Goal: Information Seeking & Learning: Learn about a topic

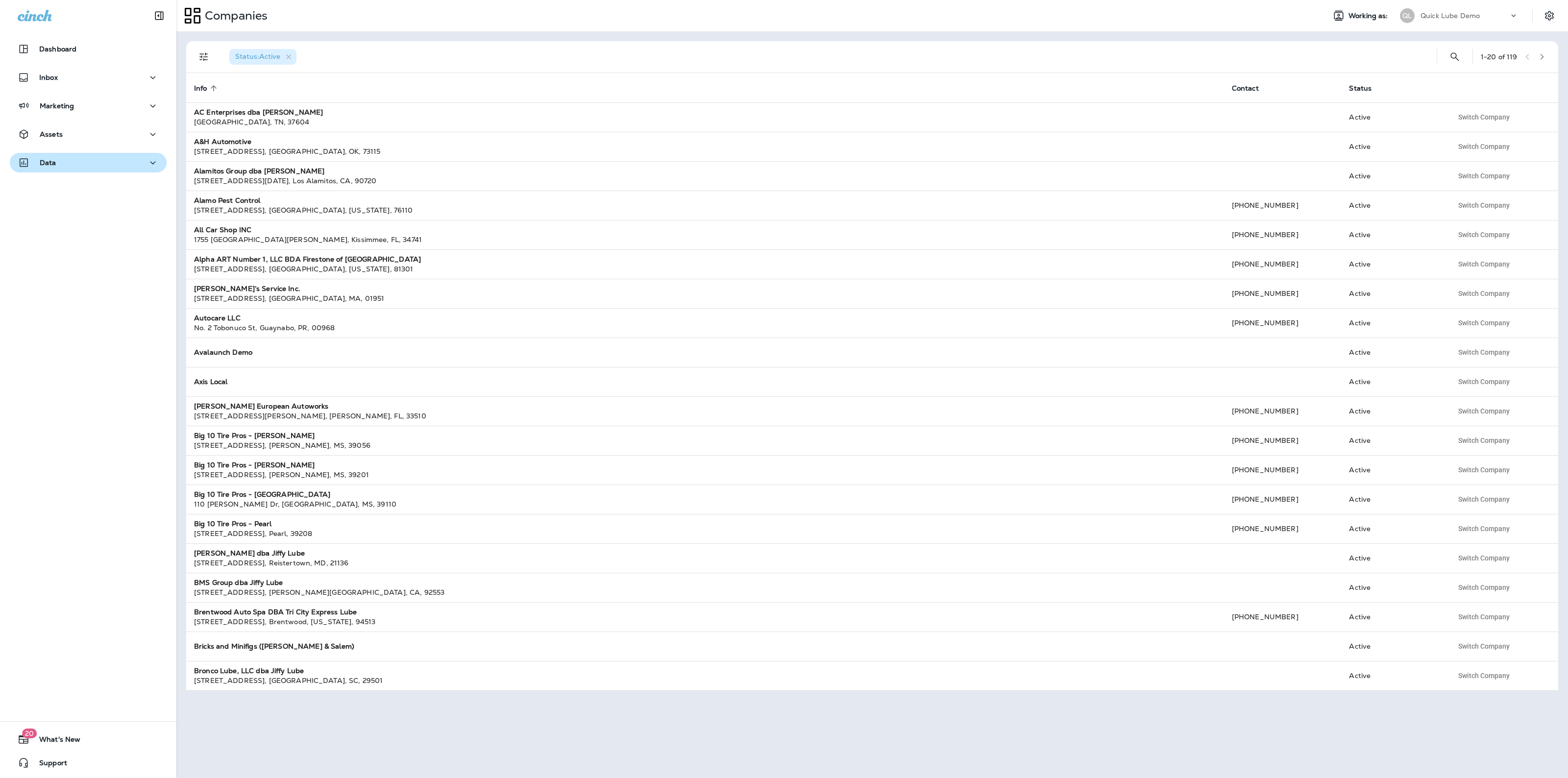
click at [79, 163] on div "Data" at bounding box center [88, 163] width 141 height 13
click at [85, 192] on div "Analytics" at bounding box center [88, 188] width 149 height 15
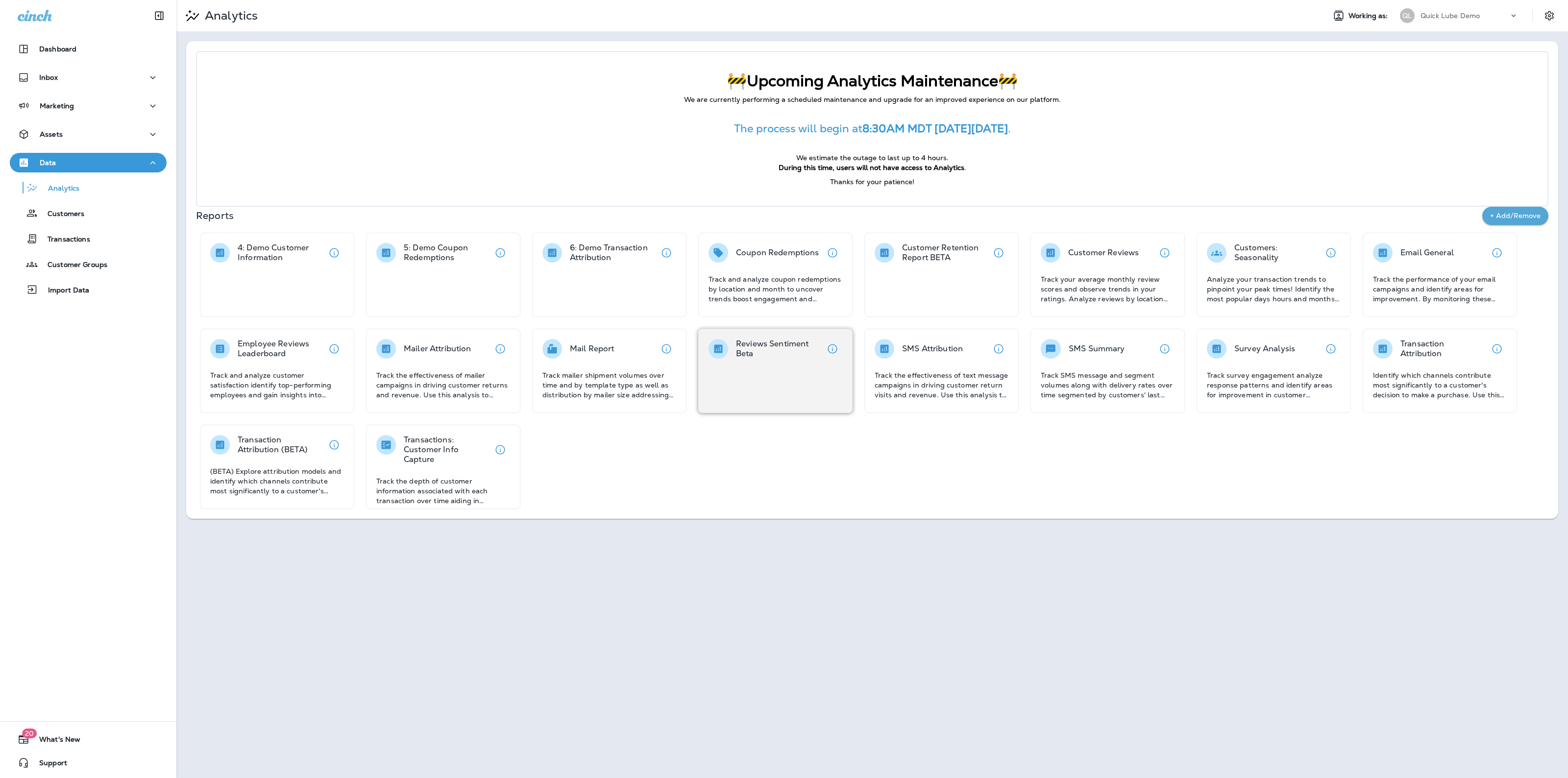
click at [775, 354] on p "Reviews Sentiment Beta" at bounding box center [779, 349] width 87 height 19
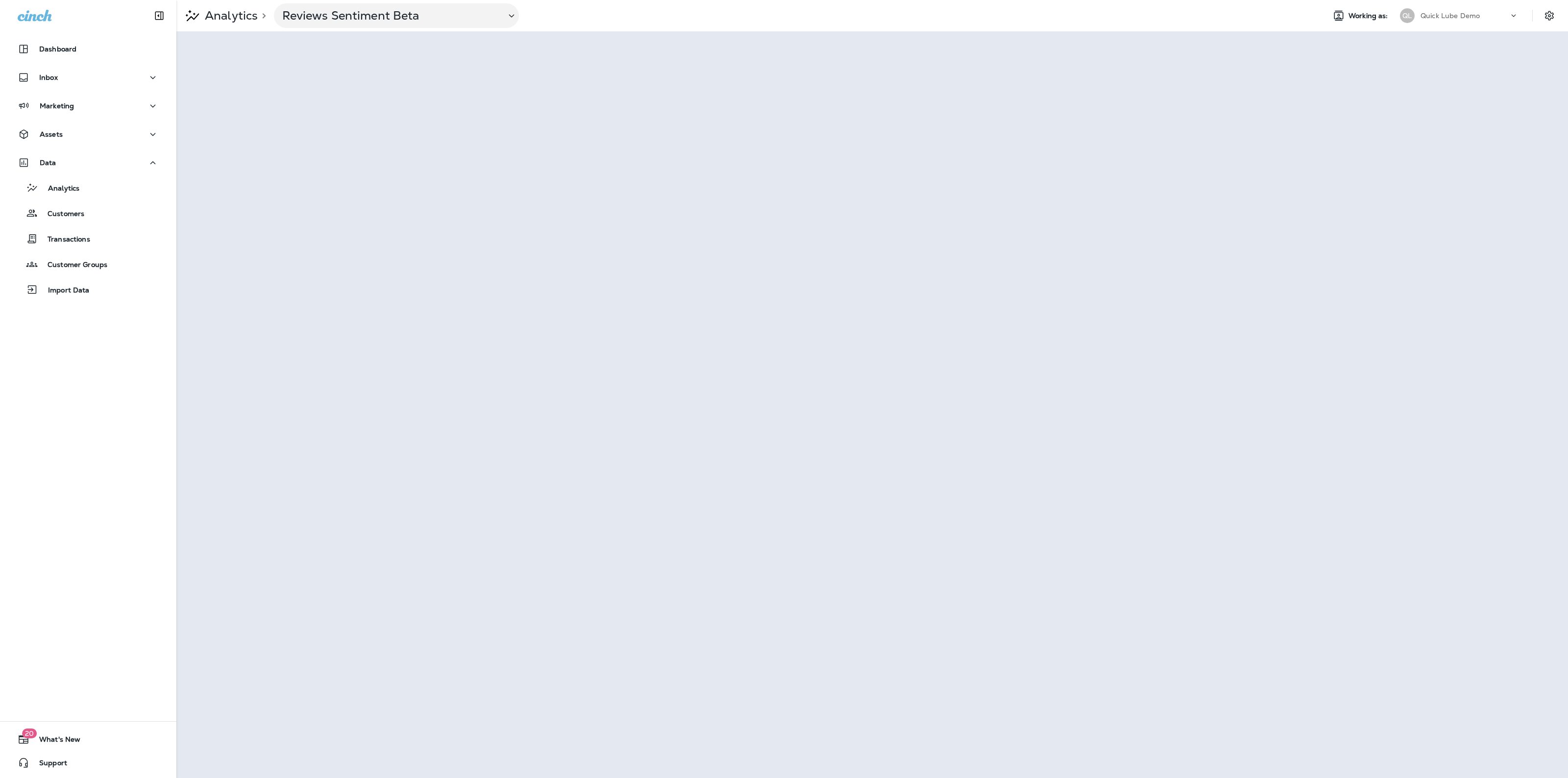
click at [1440, 18] on p "Quick Lube Demo" at bounding box center [1451, 16] width 59 height 8
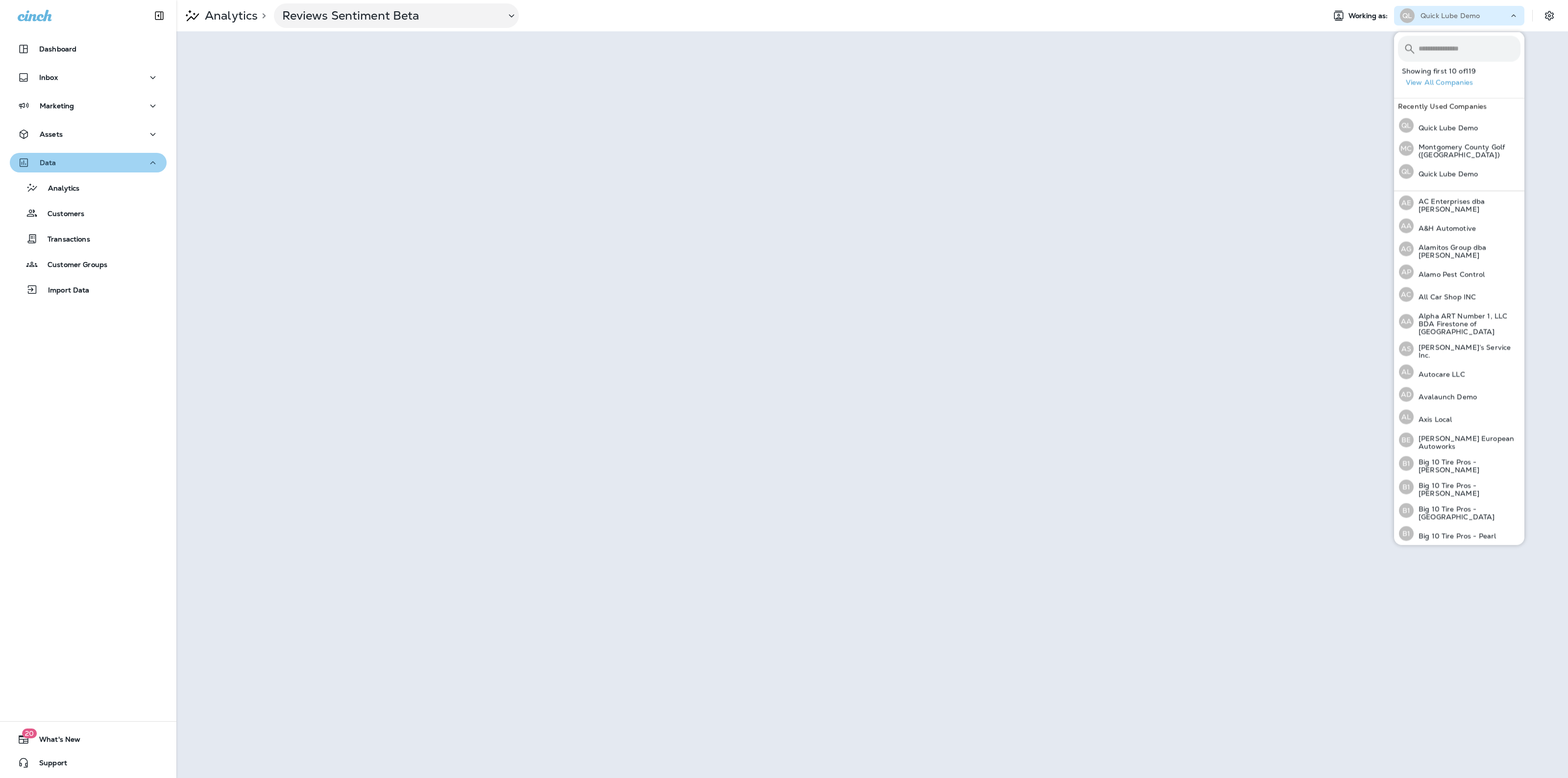
click at [94, 163] on div "Data" at bounding box center [88, 163] width 141 height 13
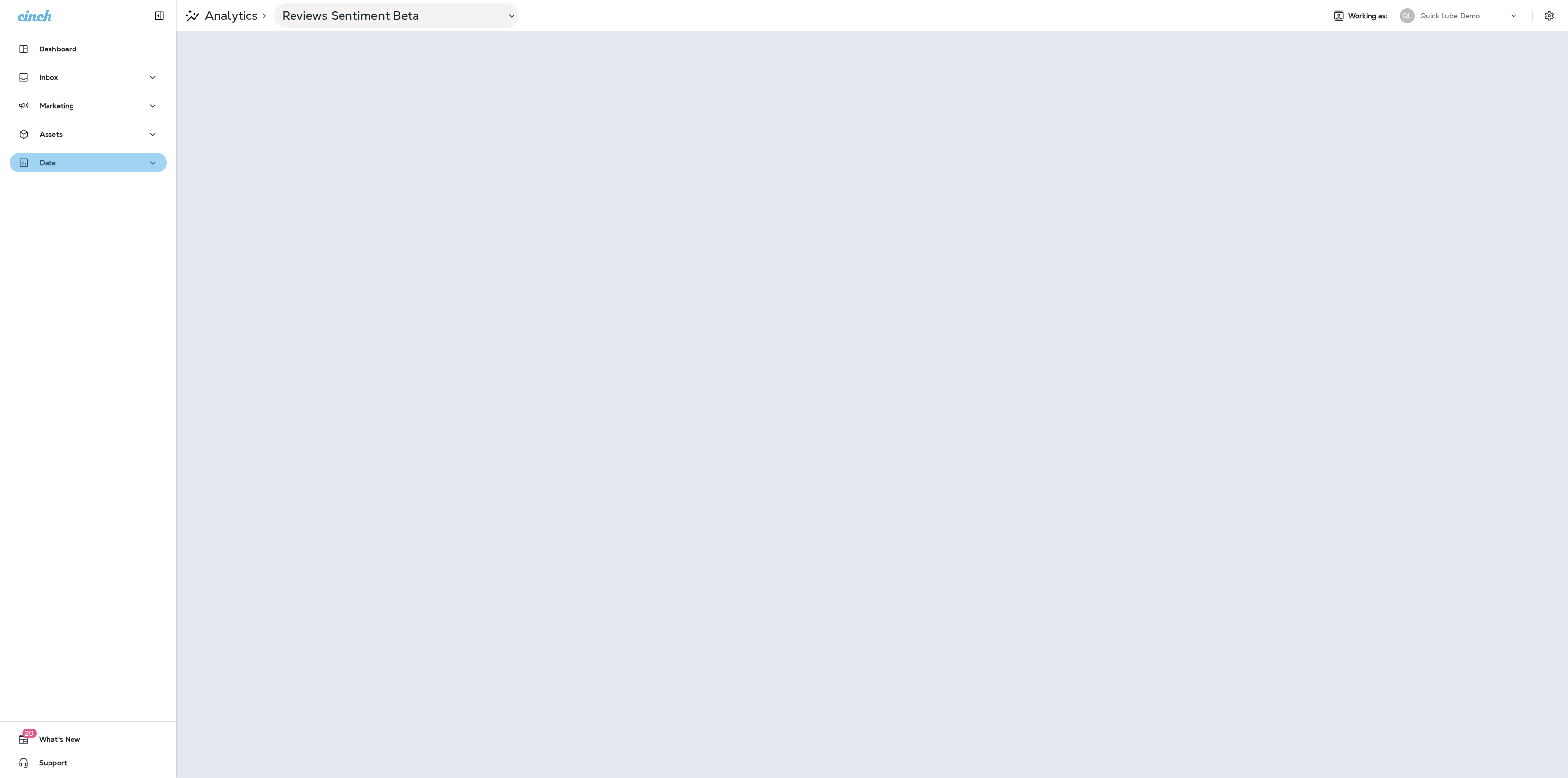
click at [94, 163] on div "Data" at bounding box center [88, 163] width 141 height 13
click at [99, 137] on div "Assets" at bounding box center [88, 134] width 141 height 13
